Goal: Transaction & Acquisition: Purchase product/service

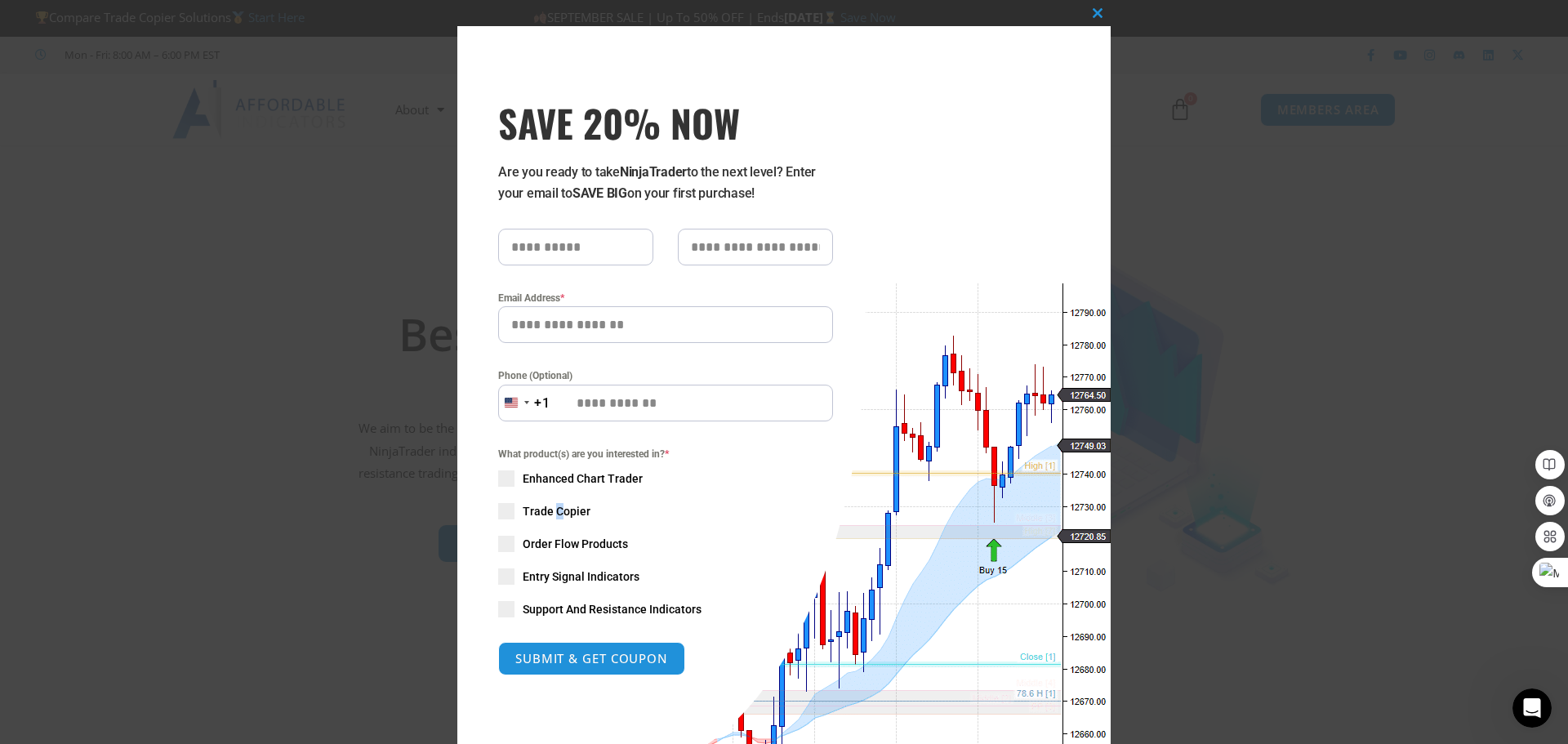
type textarea "*"
click at [553, 507] on span "Trade Copier" at bounding box center [556, 510] width 68 height 16
click at [1097, 10] on span "SAVE 20% NOW popup" at bounding box center [1097, 13] width 26 height 10
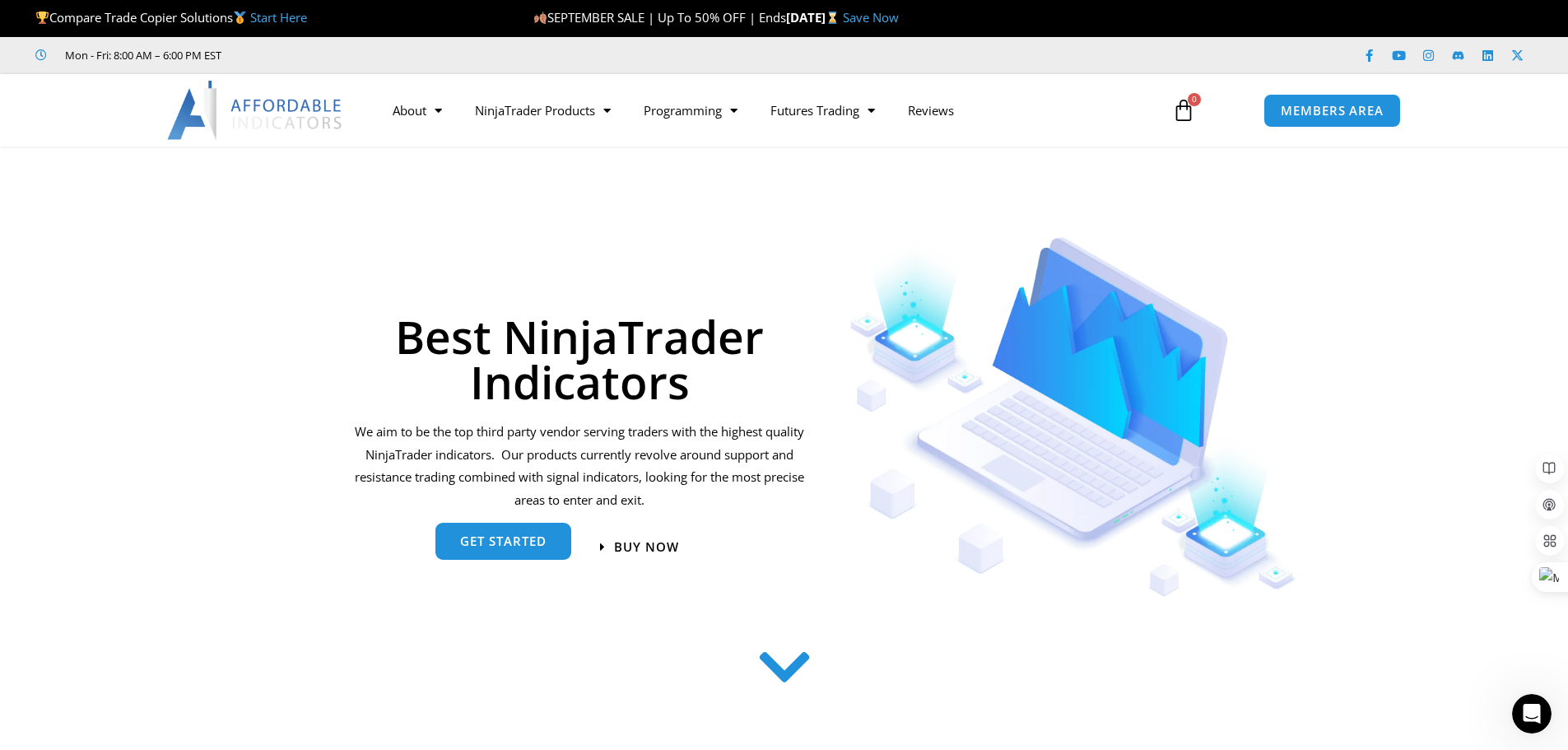
click at [525, 539] on span "get started" at bounding box center [503, 541] width 86 height 13
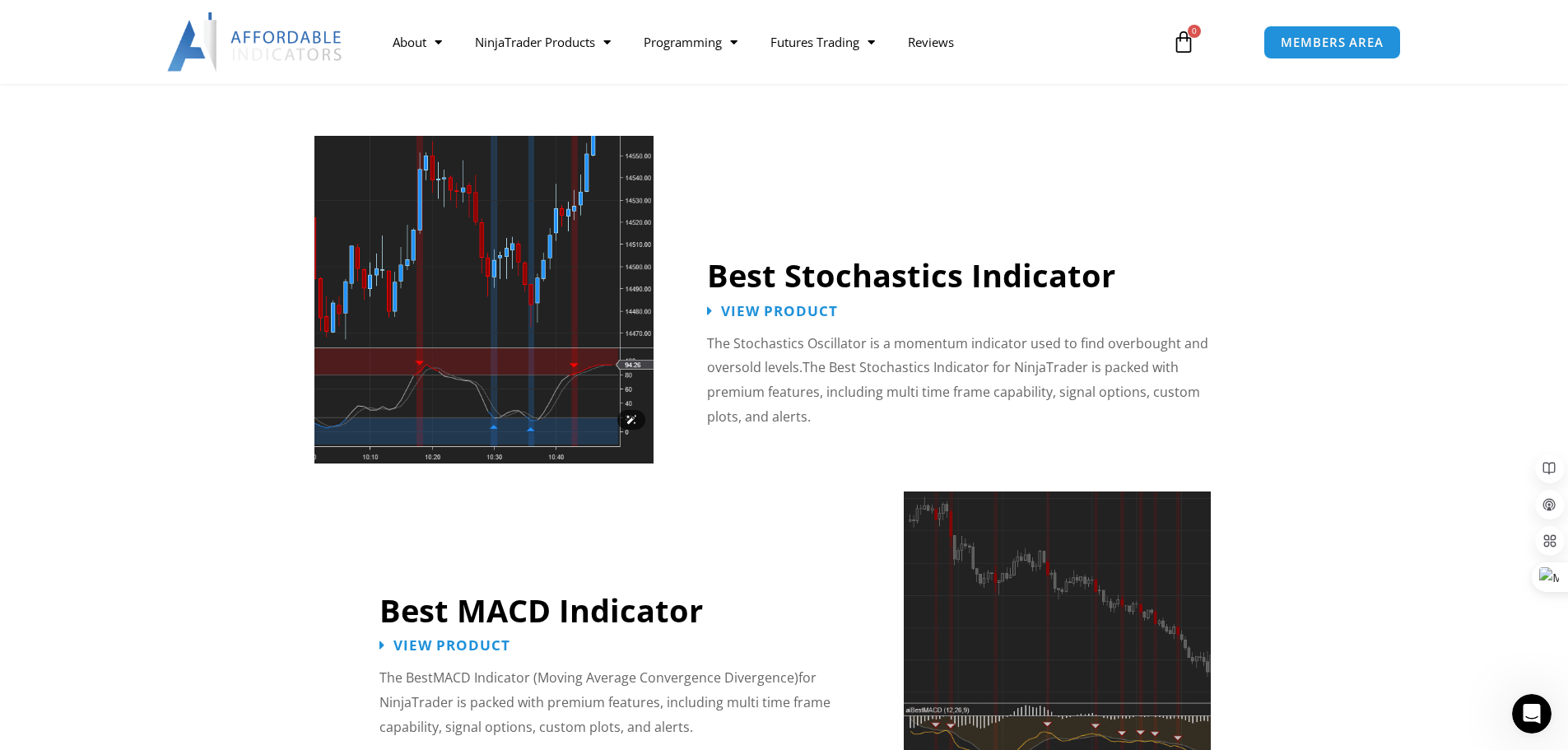
scroll to position [3711, 0]
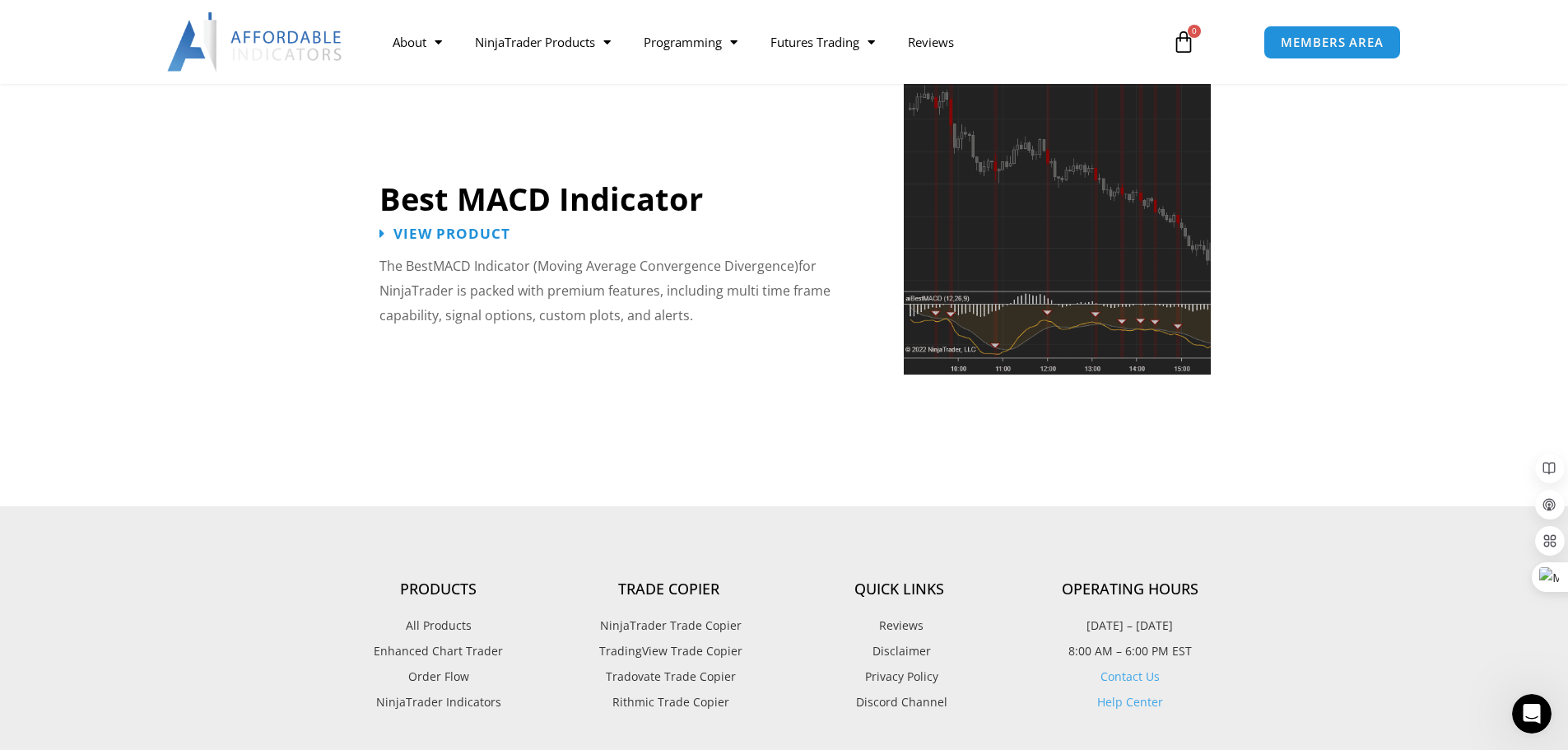
click at [665, 615] on span "NinjaTrader Trade Copier" at bounding box center [669, 625] width 145 height 21
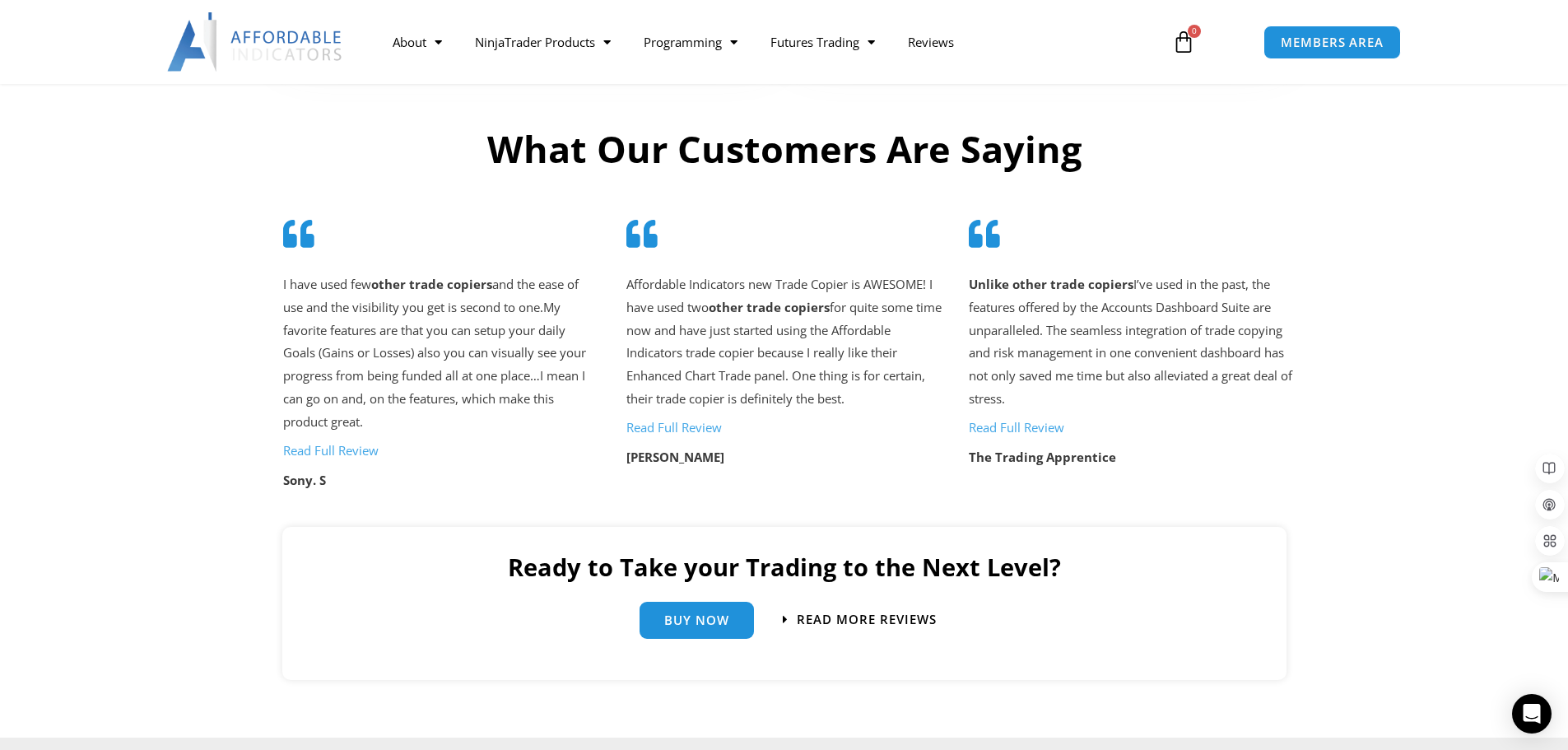
scroll to position [3703, 0]
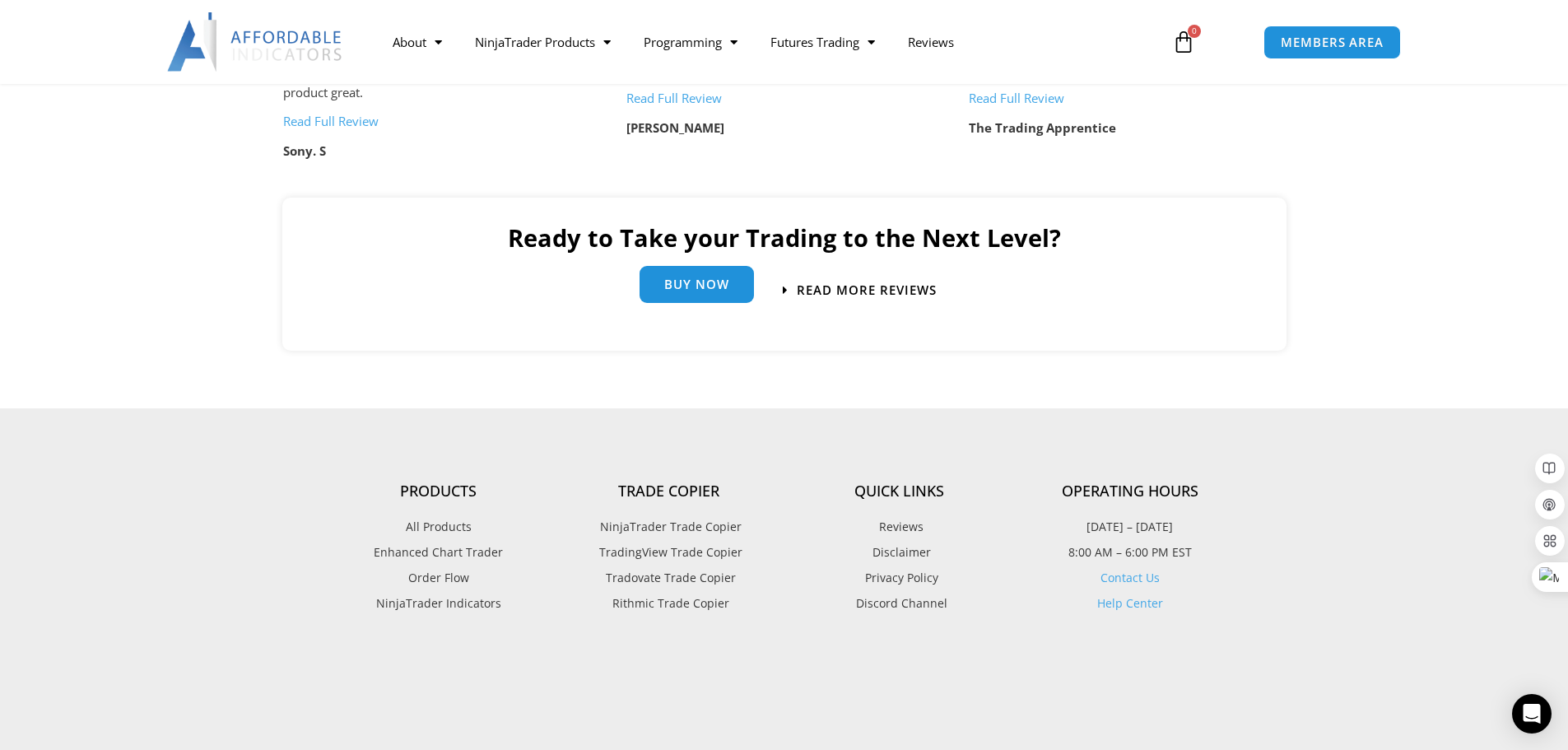
click at [690, 278] on span "Buy Now" at bounding box center [696, 284] width 65 height 13
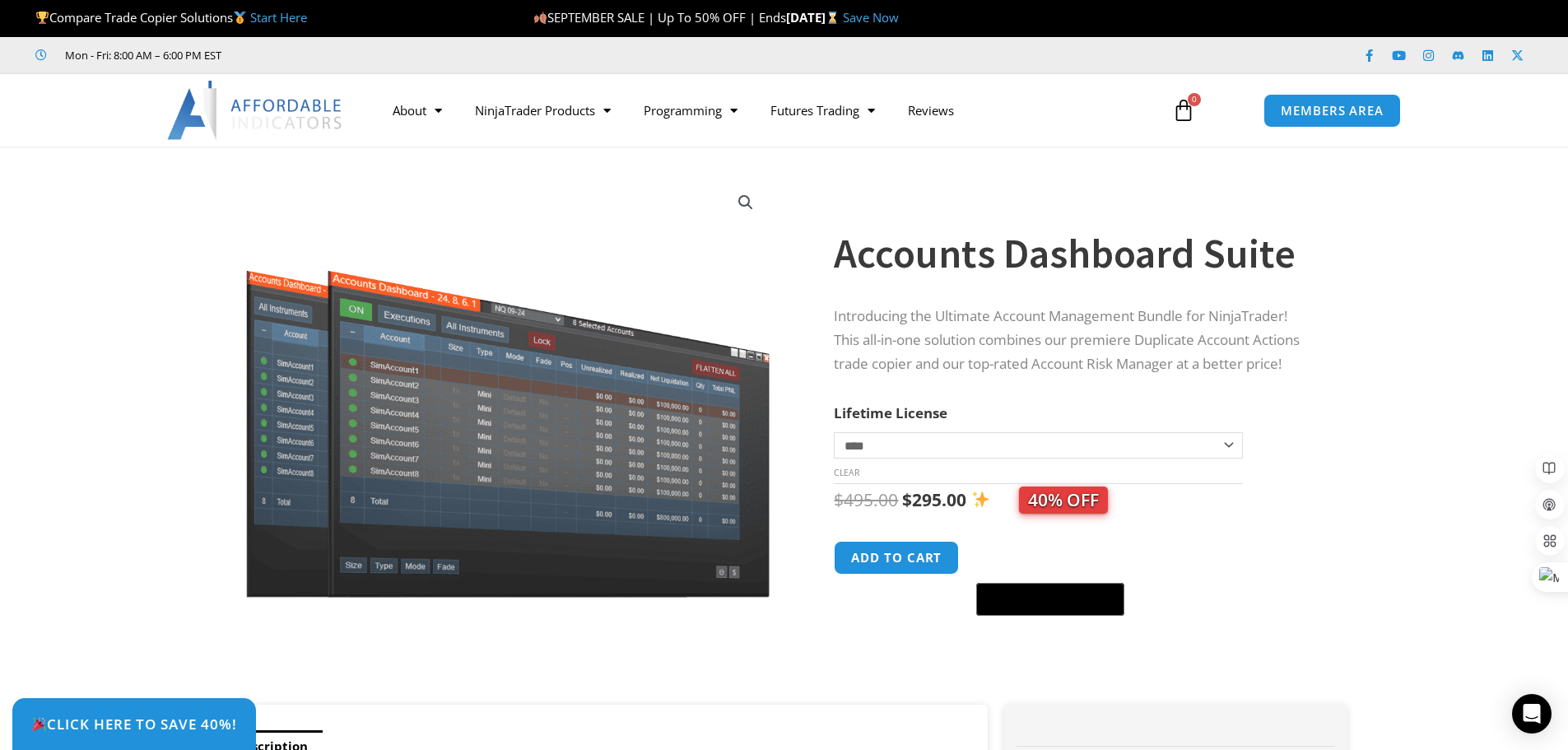
click at [384, 131] on div "About Contact Us Premium Support Team Partners NinjaTrader NinjaTrader FAQ Ninj…" at bounding box center [784, 111] width 1317 height 73
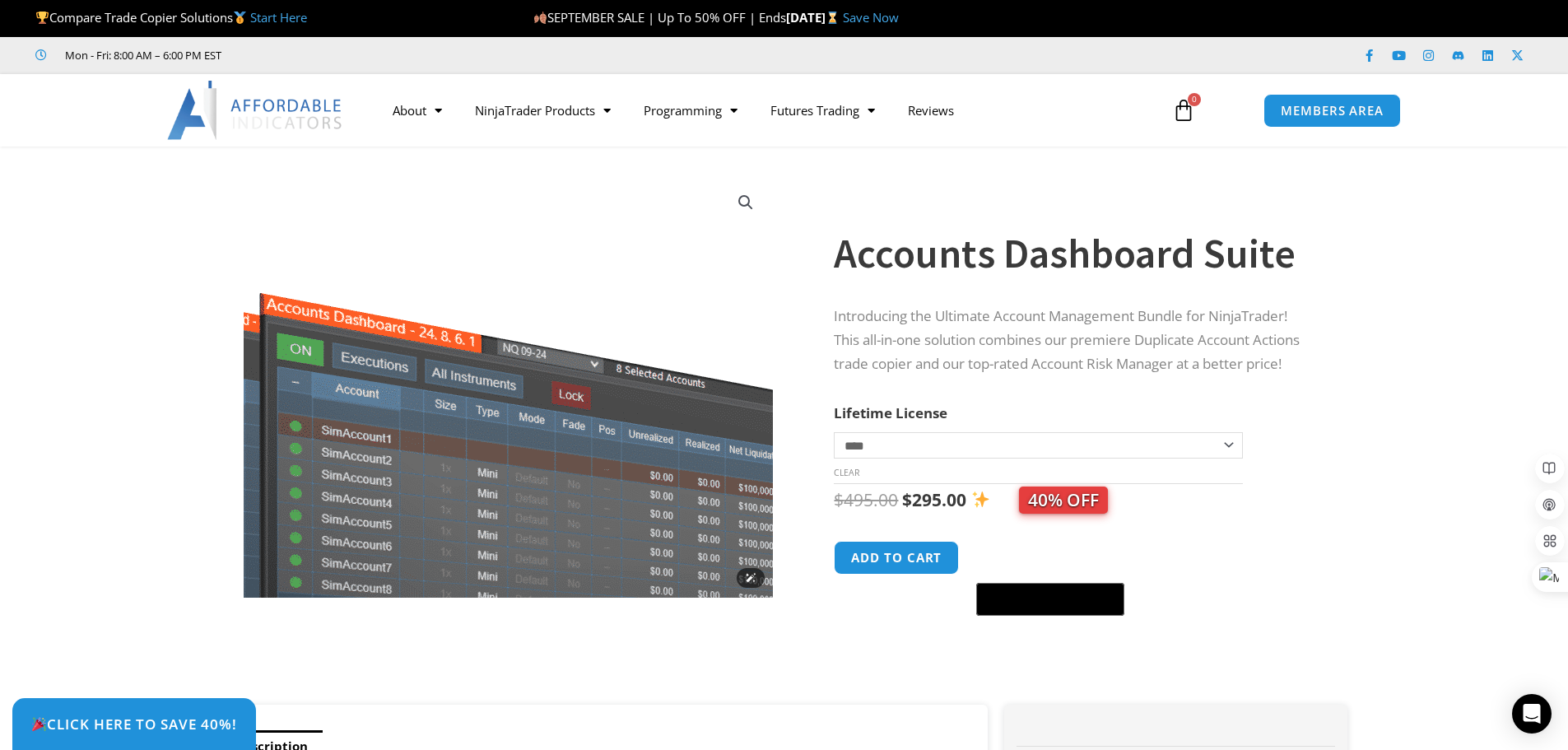
drag, startPoint x: 479, startPoint y: 222, endPoint x: 479, endPoint y: 206, distance: 16.0
click at [479, 221] on img at bounding box center [523, 462] width 771 height 616
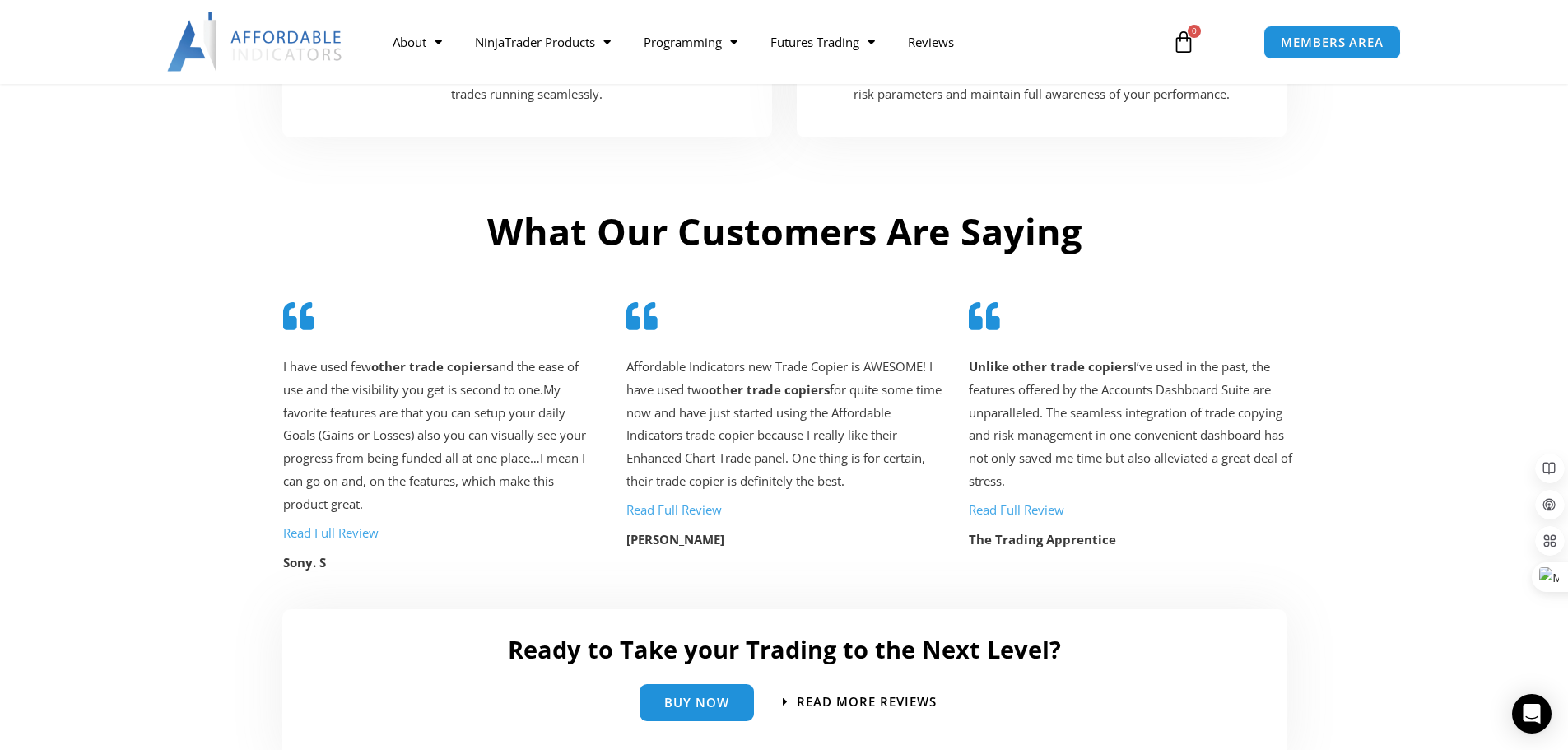
scroll to position [3384, 0]
